Goal: Obtain resource: Download file/media

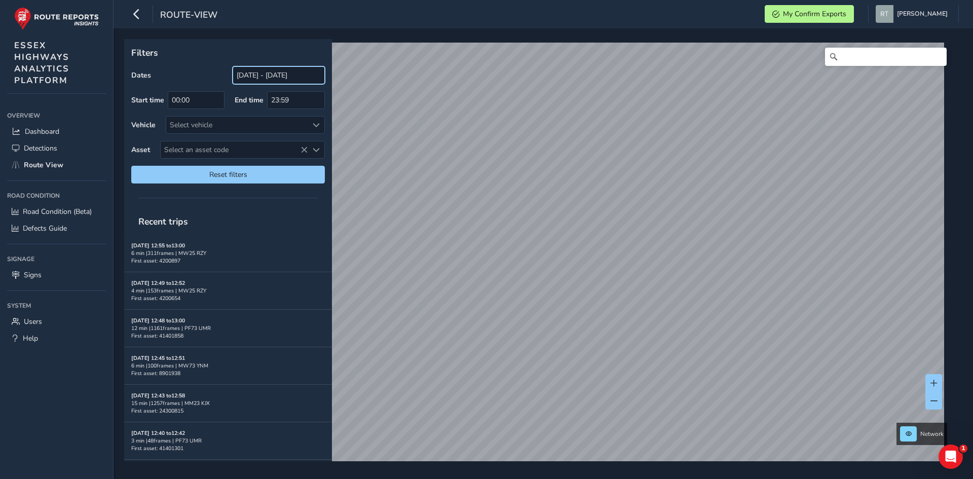
click at [263, 78] on input "28/07/2025 - 27/08/2025" at bounding box center [279, 75] width 92 height 18
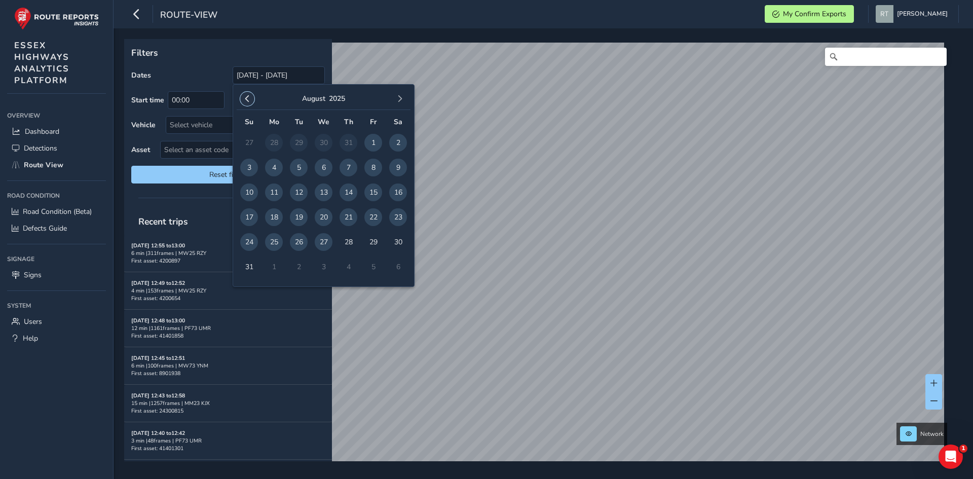
click at [249, 102] on span "button" at bounding box center [247, 98] width 7 height 7
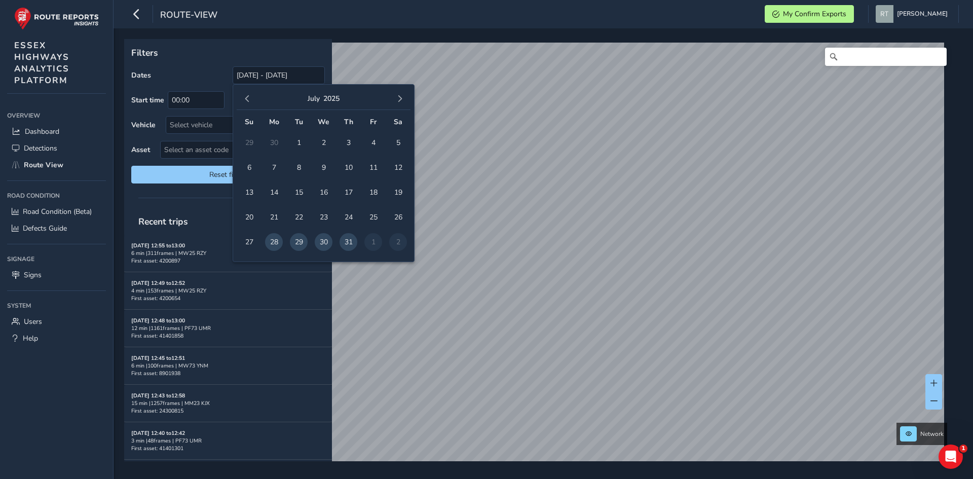
click at [249, 102] on span "button" at bounding box center [247, 98] width 7 height 7
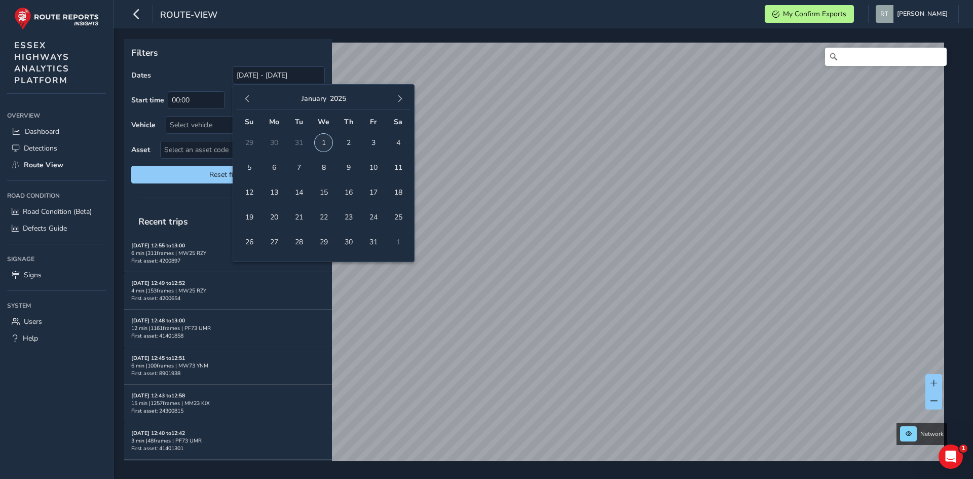
click at [323, 139] on span "1" at bounding box center [324, 143] width 18 height 18
click at [399, 98] on span "button" at bounding box center [399, 98] width 7 height 7
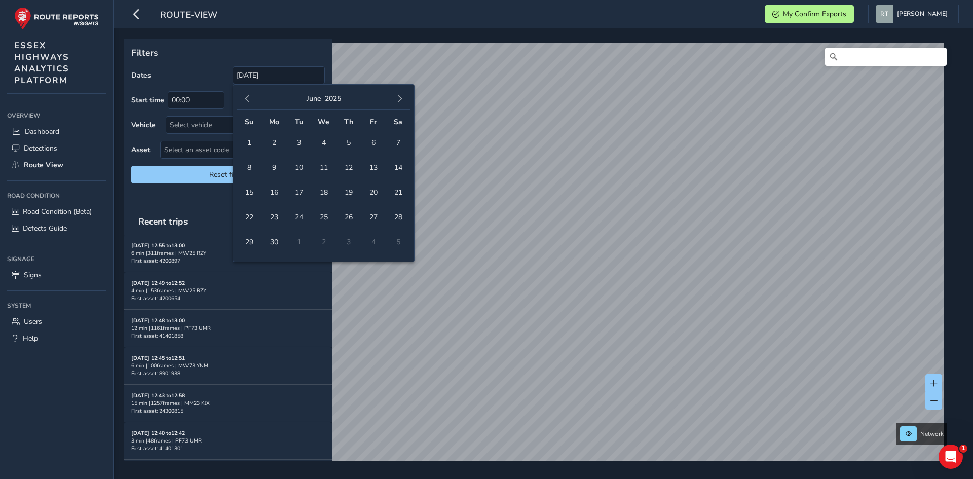
click at [399, 98] on span "button" at bounding box center [399, 98] width 7 height 7
click at [401, 215] on span "23" at bounding box center [398, 217] width 18 height 18
type input "01/01/2025 - 23/08/2025"
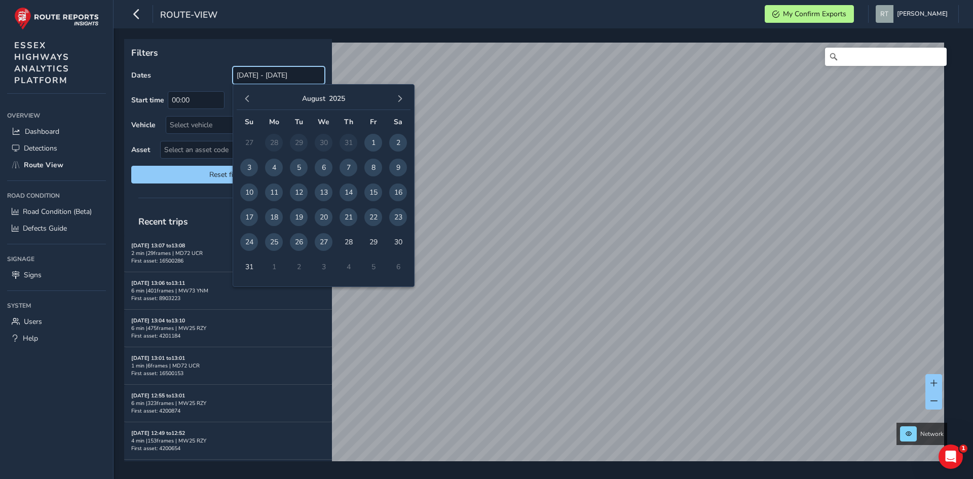
click at [250, 74] on input "28/07/2025 - 27/08/2025" at bounding box center [279, 75] width 92 height 18
click at [244, 95] on span "button" at bounding box center [247, 98] width 7 height 7
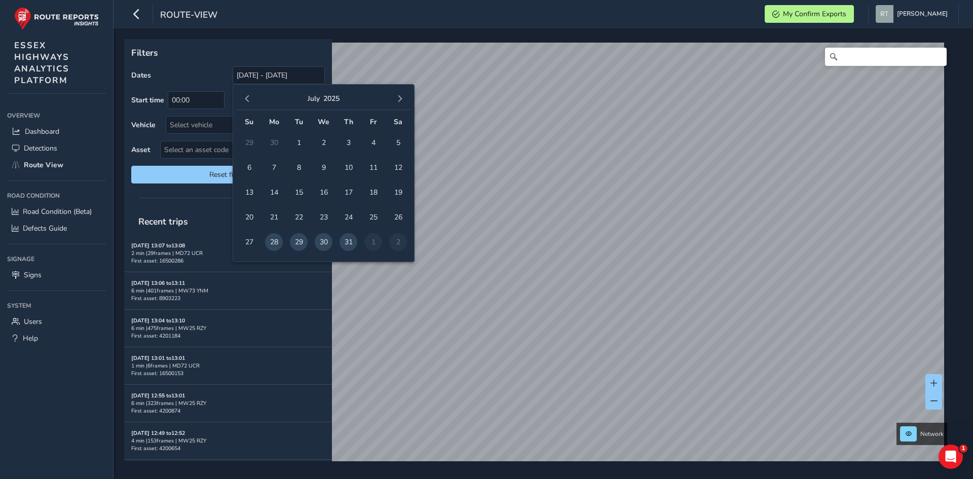
click at [244, 95] on span "button" at bounding box center [247, 98] width 7 height 7
click at [326, 140] on span "1" at bounding box center [324, 143] width 18 height 18
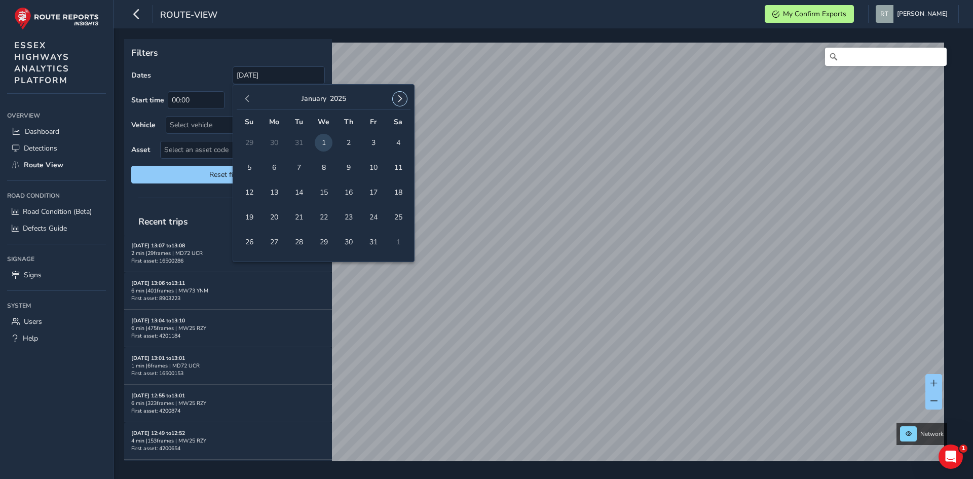
click at [399, 99] on span "button" at bounding box center [399, 98] width 7 height 7
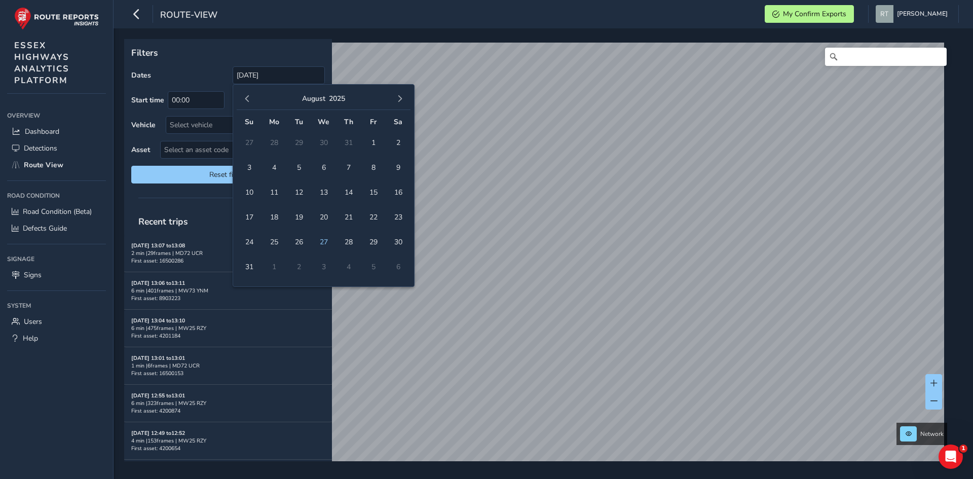
click at [399, 99] on span "button" at bounding box center [399, 98] width 7 height 7
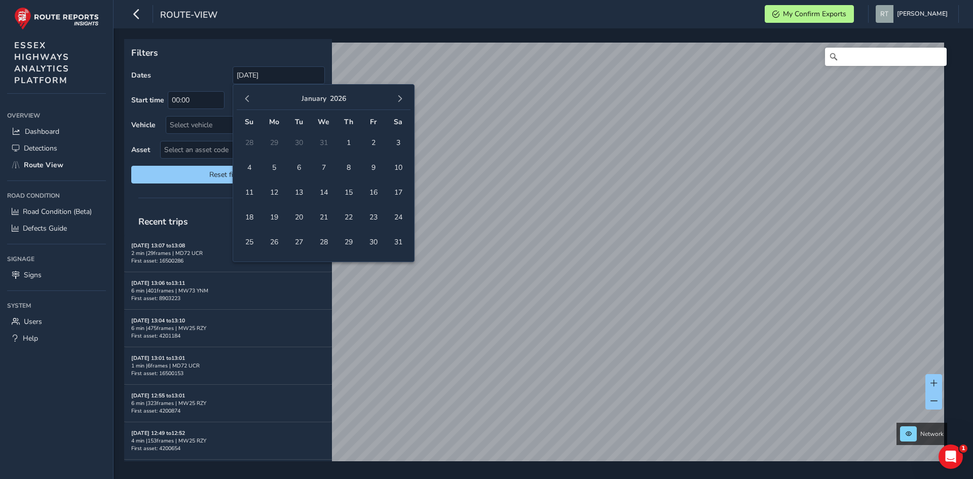
click at [254, 95] on div "January 2026" at bounding box center [324, 99] width 174 height 22
click at [246, 101] on span "button" at bounding box center [247, 98] width 7 height 7
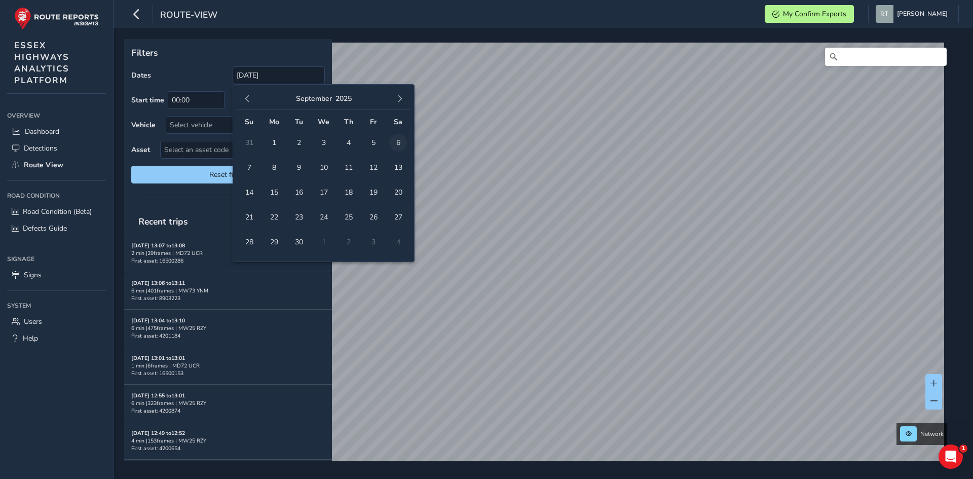
click at [398, 144] on span "6" at bounding box center [398, 143] width 18 height 18
type input "01/01/2025 - 06/09/2025"
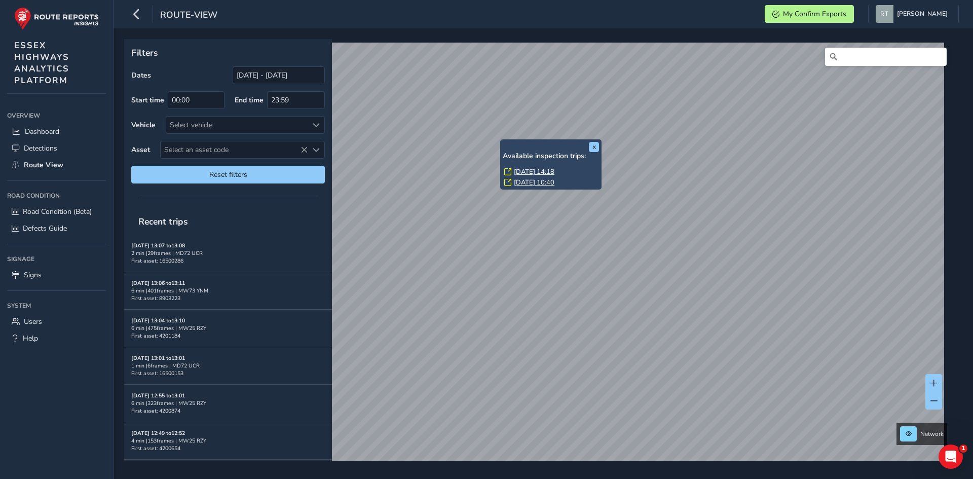
click at [519, 170] on link "Thu, 5 Jun, 14:18" at bounding box center [534, 171] width 41 height 9
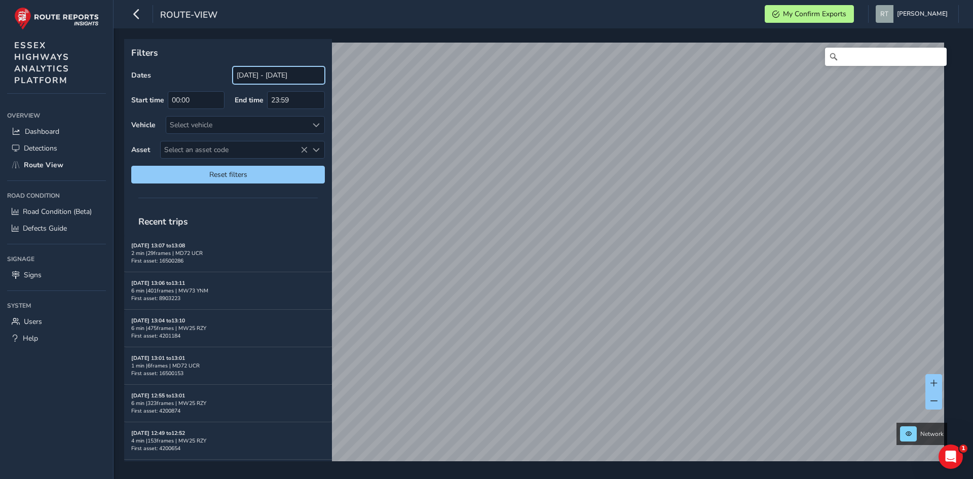
click at [247, 78] on input "28/07/2025 - 27/08/2025" at bounding box center [279, 75] width 92 height 18
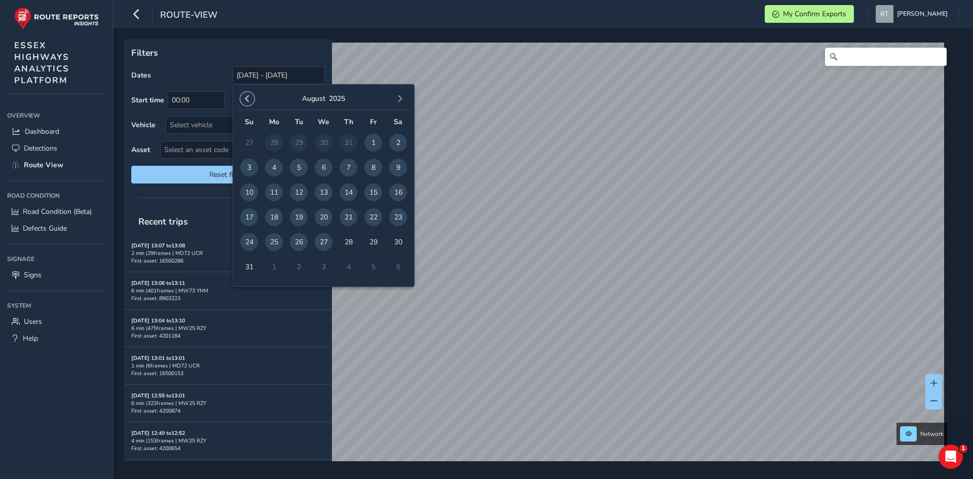
click at [251, 102] on button "button" at bounding box center [247, 99] width 14 height 14
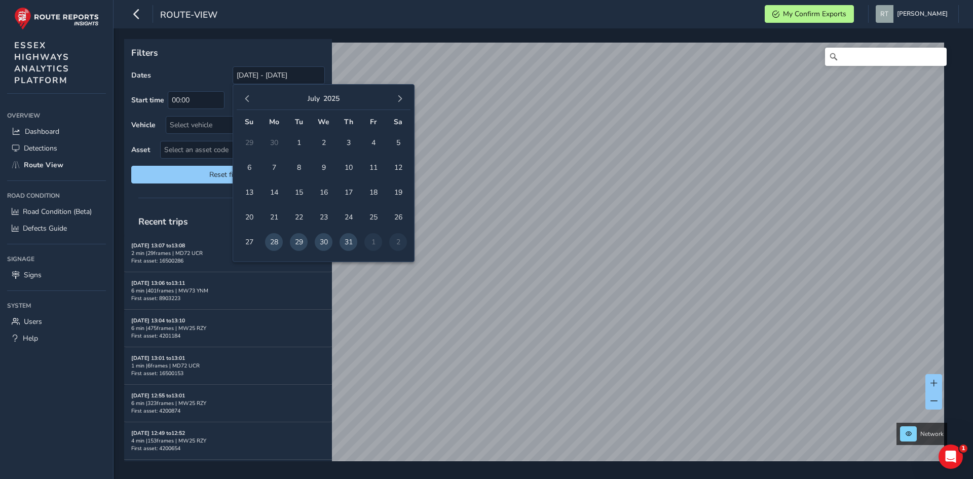
click at [251, 102] on button "button" at bounding box center [247, 99] width 14 height 14
click at [252, 103] on button "button" at bounding box center [247, 99] width 14 height 14
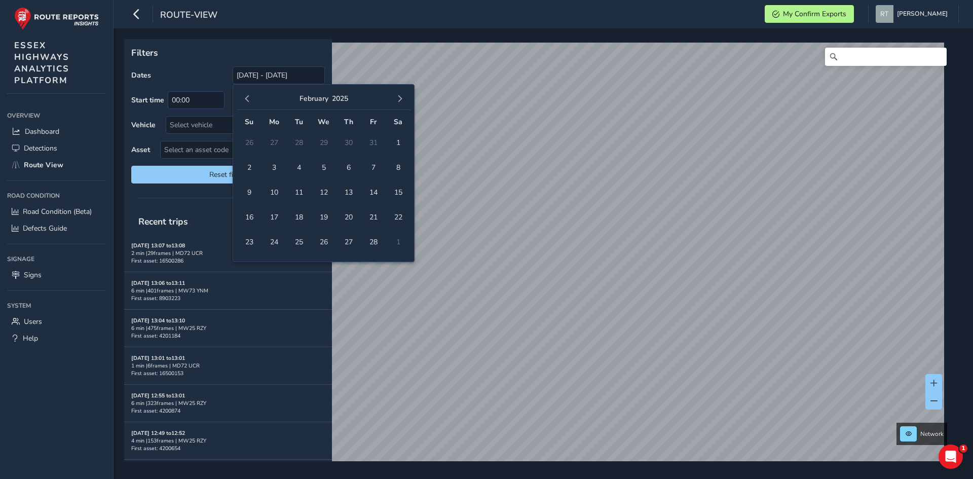
click at [252, 103] on button "button" at bounding box center [247, 99] width 14 height 14
click at [323, 142] on span "1" at bounding box center [324, 143] width 18 height 18
click at [400, 100] on span "button" at bounding box center [399, 98] width 7 height 7
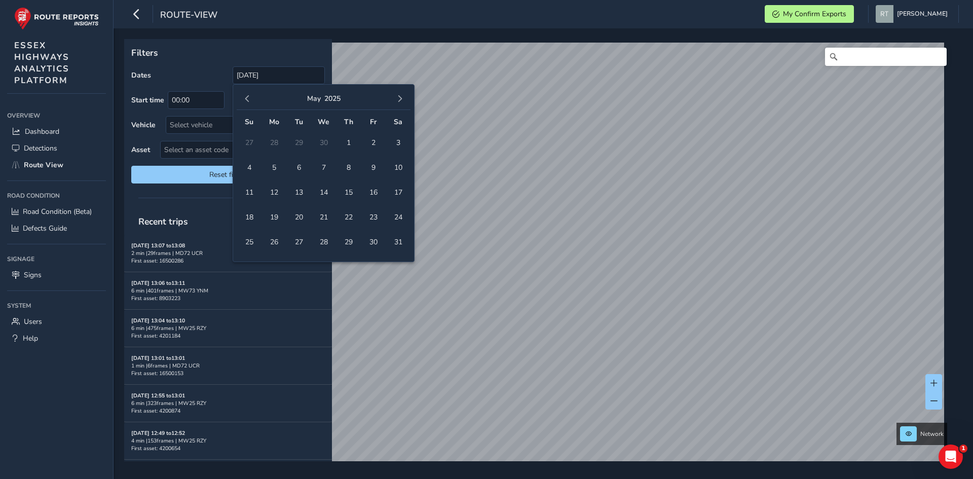
click at [400, 100] on span "button" at bounding box center [399, 98] width 7 height 7
click at [398, 144] on span "4" at bounding box center [398, 143] width 18 height 18
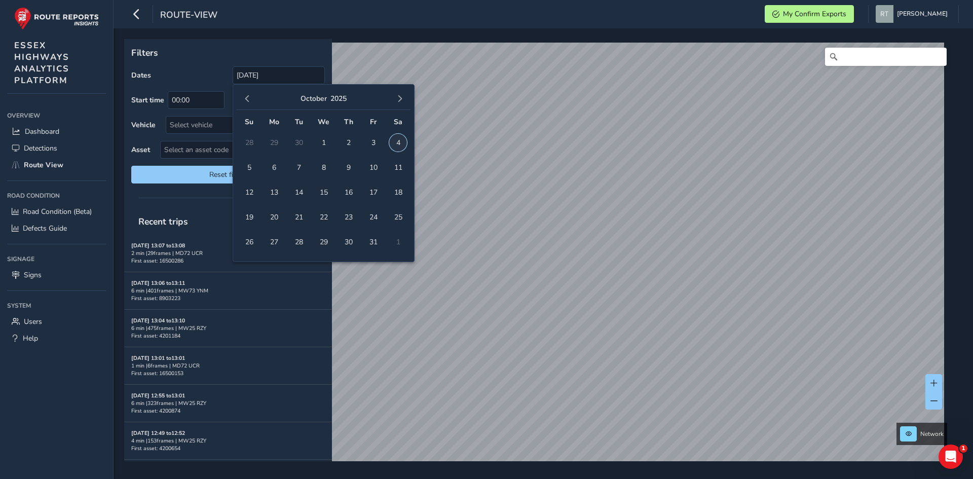
type input "01/01/2025 - 04/10/2025"
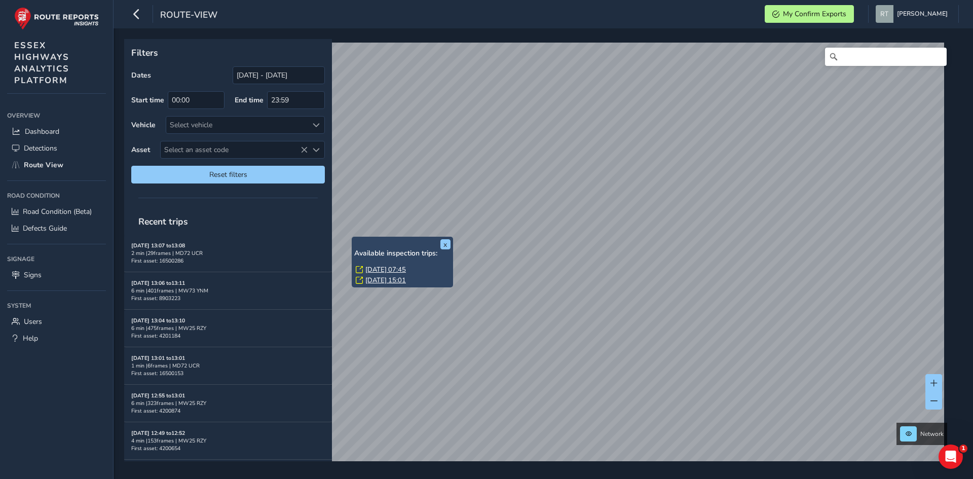
click at [352, 237] on div "x Available inspection trips: Mon, 10 Mar, 07:45 Thu, 6 Feb, 15:01" at bounding box center [402, 262] width 101 height 51
click at [397, 271] on link "Mon, 10 Mar, 07:45" at bounding box center [385, 269] width 41 height 9
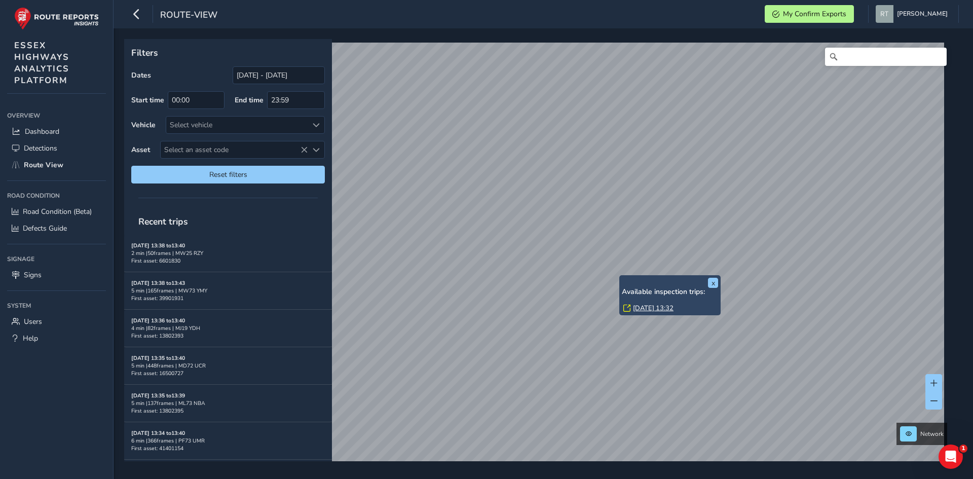
click at [644, 307] on link "[DATE] 13:32" at bounding box center [653, 307] width 41 height 9
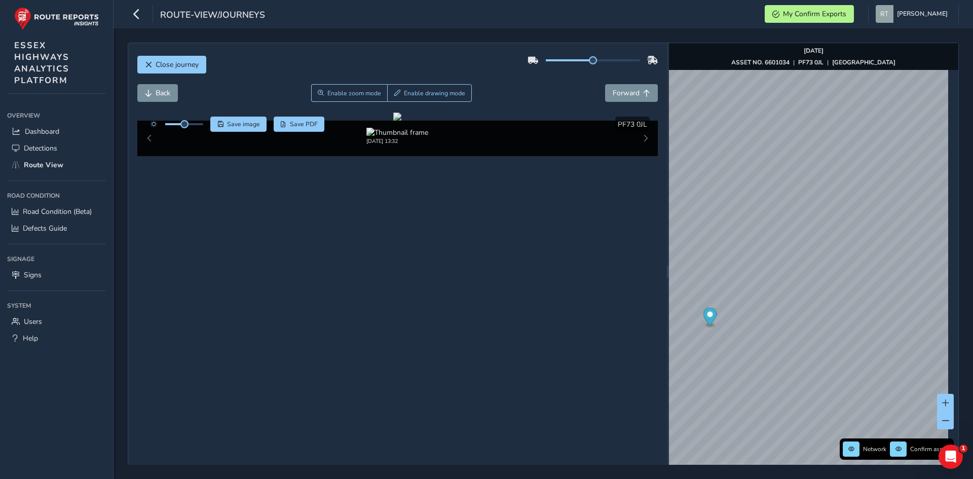
click at [707, 316] on circle "Map marker" at bounding box center [710, 315] width 6 height 6
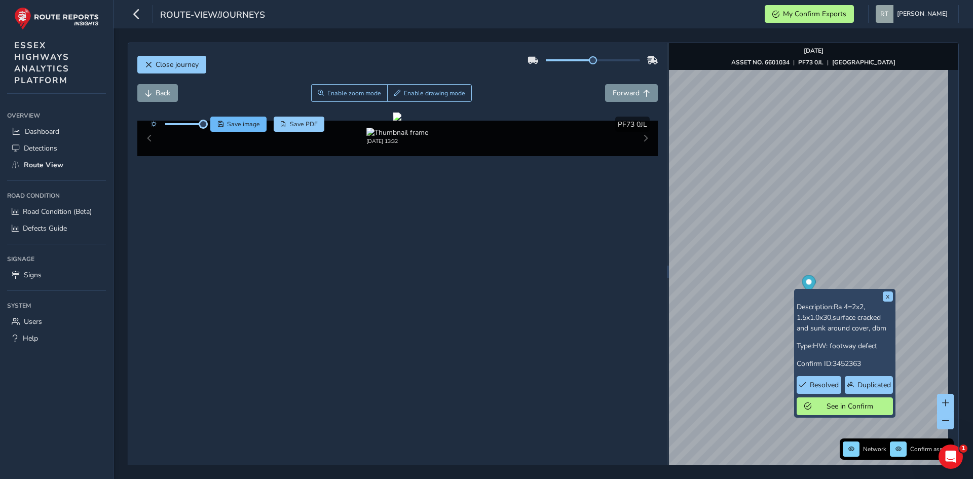
drag, startPoint x: 185, startPoint y: 124, endPoint x: 220, endPoint y: 124, distance: 35.5
click at [220, 124] on div "Save image Save PDF" at bounding box center [234, 124] width 179 height 15
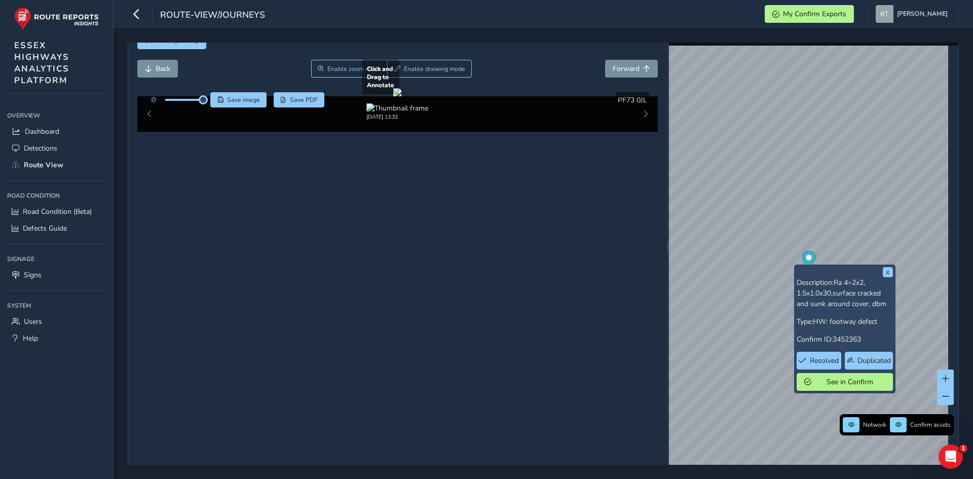
scroll to position [36, 0]
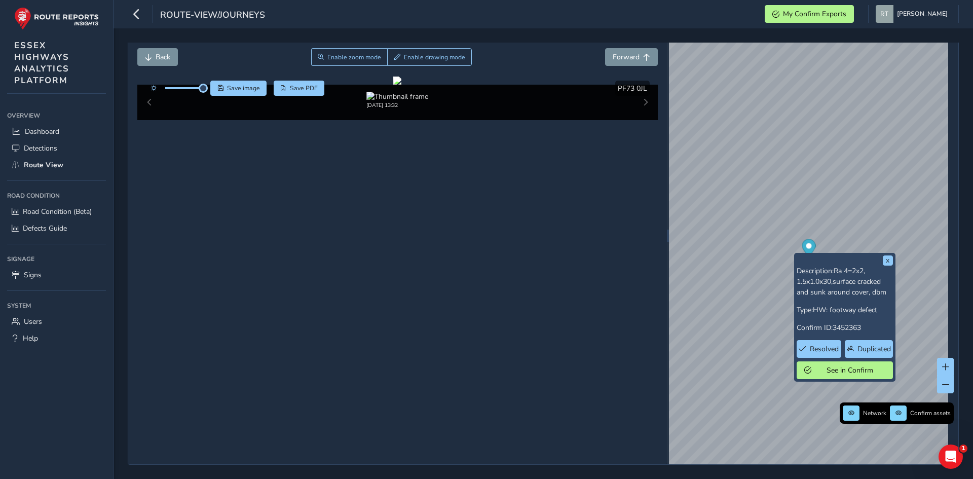
click at [809, 250] on icon "Map marker" at bounding box center [808, 249] width 14 height 21
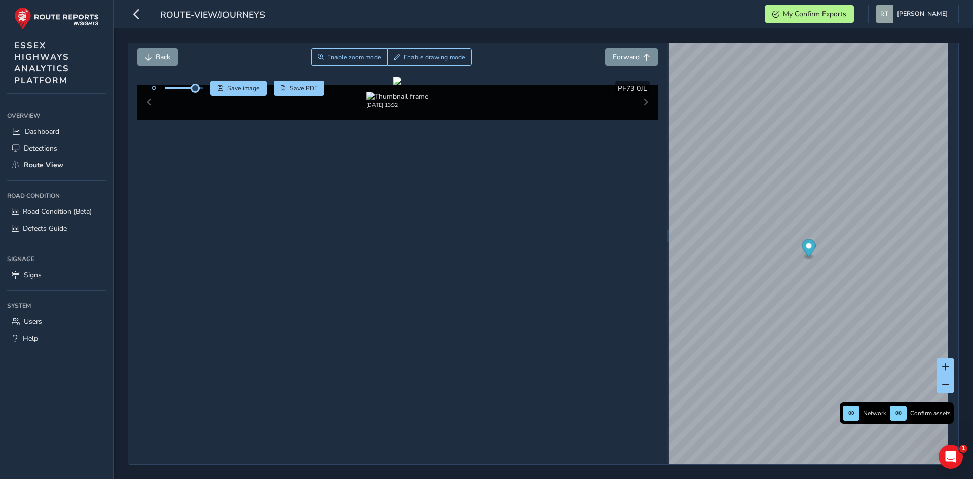
click at [809, 247] on icon "Map marker" at bounding box center [808, 248] width 14 height 18
click at [971, 242] on div "Close journey Back Enable zoom mode Enable drawing mode Forward Click and Drag …" at bounding box center [542, 253] width 859 height 450
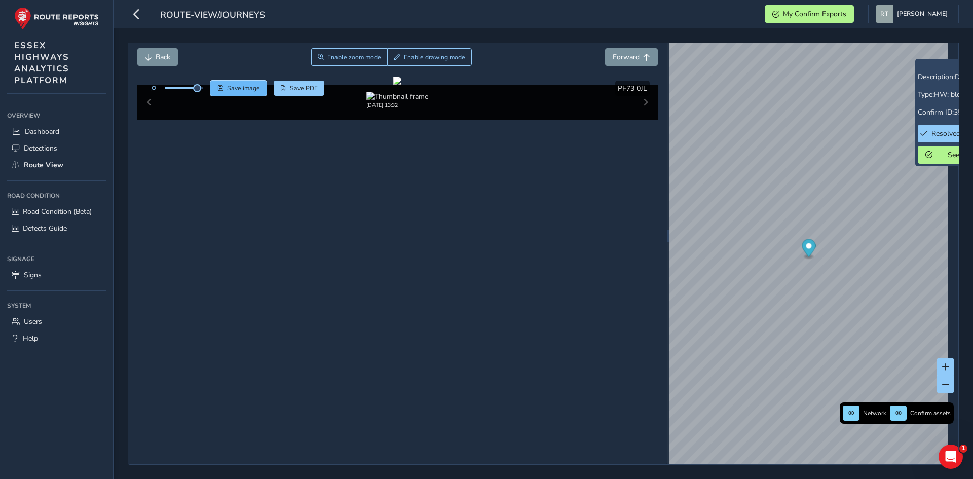
click at [250, 90] on span "Save image" at bounding box center [243, 88] width 33 height 8
